Goal: Find specific page/section: Find specific page/section

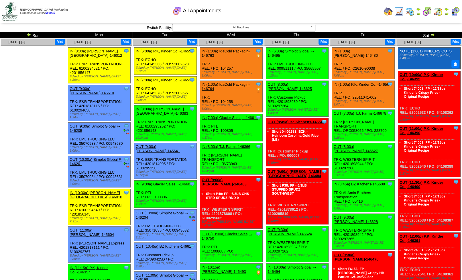
click at [388, 11] on img at bounding box center [388, 11] width 9 height 9
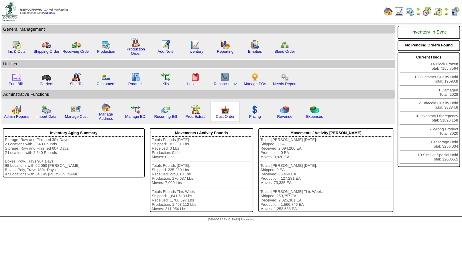
click at [224, 113] on img at bounding box center [225, 109] width 9 height 9
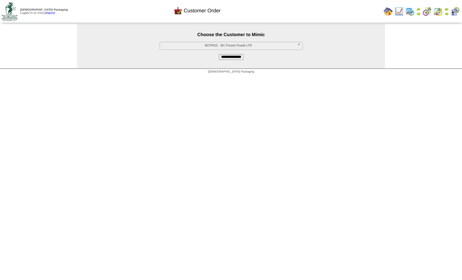
click at [223, 46] on span "BCFROZ - BC Frozen Foods LTD" at bounding box center [228, 45] width 133 height 7
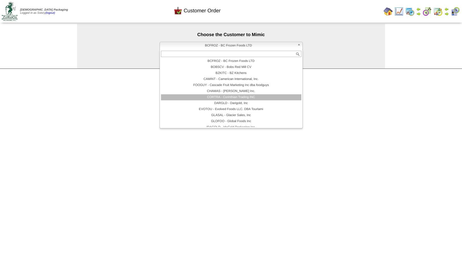
scroll to position [34, 0]
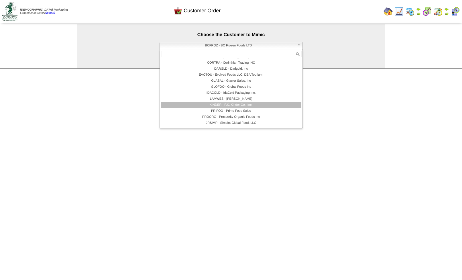
click at [225, 105] on li "KINDER - P.K, Kinder Co., Inc." at bounding box center [231, 105] width 140 height 6
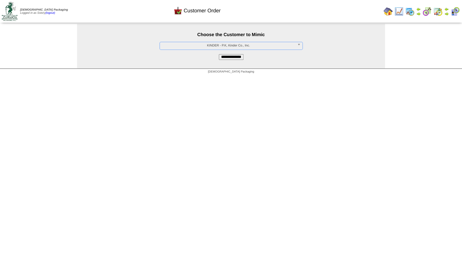
click at [229, 59] on input "**********" at bounding box center [231, 57] width 25 height 6
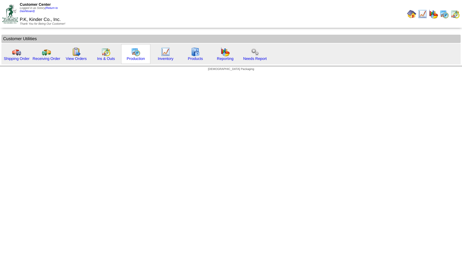
click at [134, 56] on img at bounding box center [135, 51] width 9 height 9
